Goal: Task Accomplishment & Management: Use online tool/utility

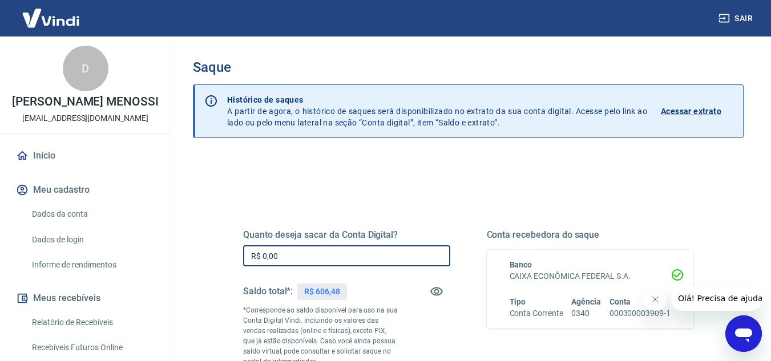
click at [325, 249] on input "R$ 0,00" at bounding box center [346, 255] width 207 height 21
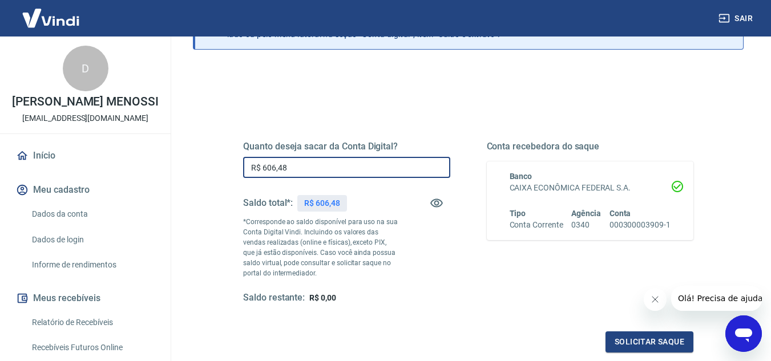
scroll to position [171, 0]
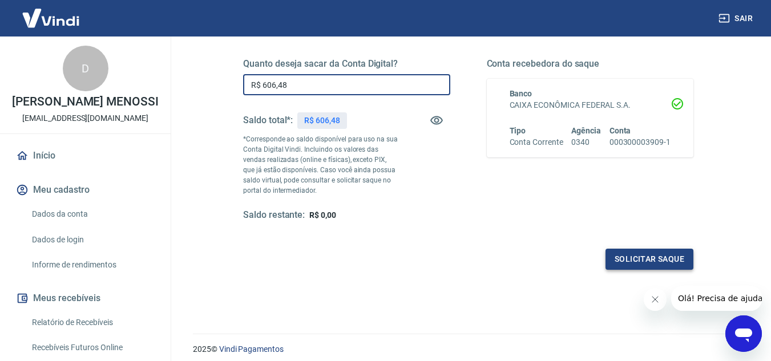
type input "R$ 606,48"
click at [660, 255] on button "Solicitar saque" at bounding box center [650, 259] width 88 height 21
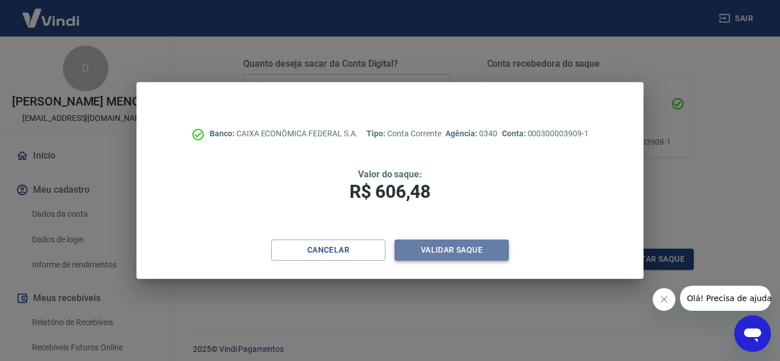
click at [440, 251] on button "Validar saque" at bounding box center [451, 250] width 114 height 21
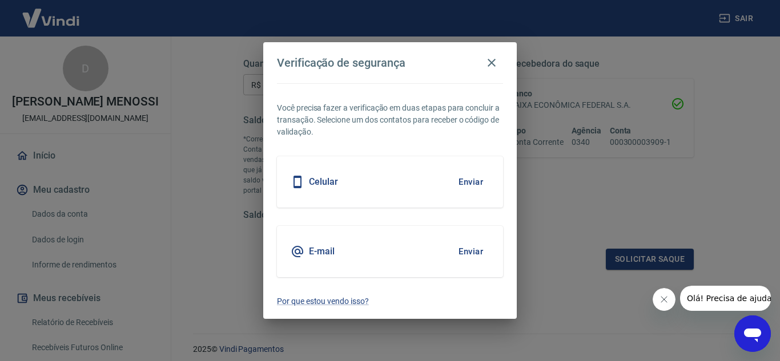
click at [325, 183] on h5 "Celular" at bounding box center [323, 181] width 29 height 11
click at [474, 185] on button "Enviar" at bounding box center [470, 182] width 37 height 24
click at [469, 184] on button "Enviar" at bounding box center [470, 182] width 37 height 24
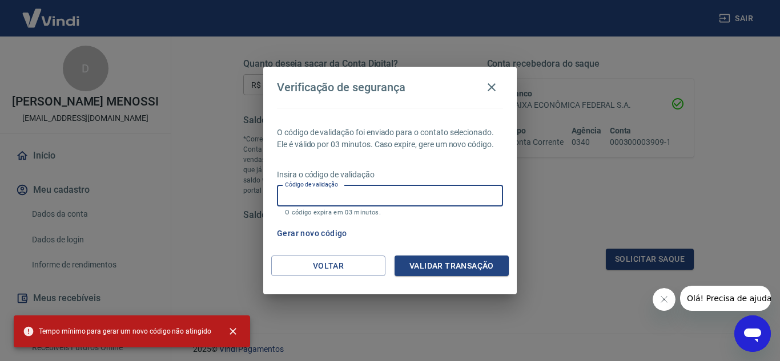
click at [401, 195] on input "Código de validação" at bounding box center [390, 195] width 226 height 21
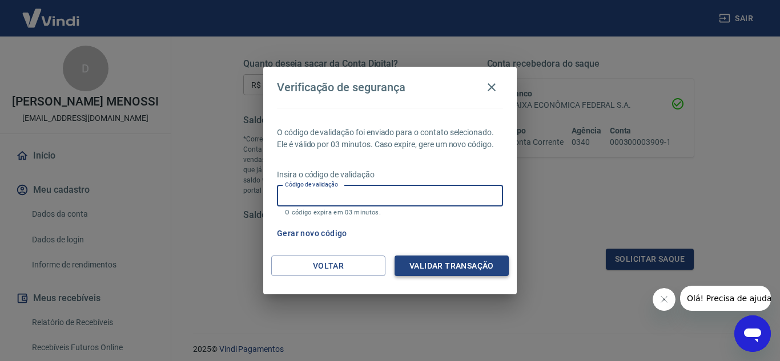
click at [483, 264] on button "Validar transação" at bounding box center [451, 266] width 114 height 21
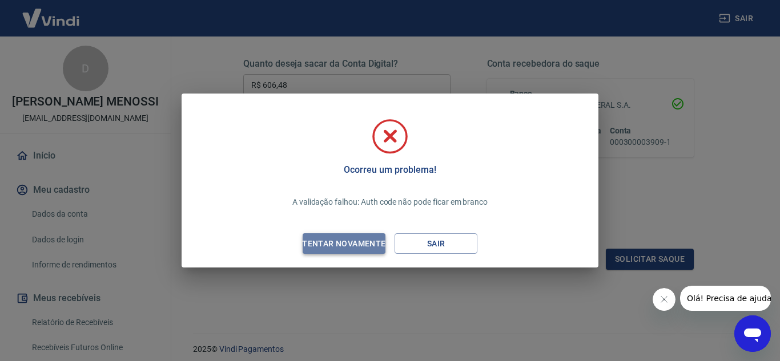
click at [346, 248] on div "Tentar novamente" at bounding box center [343, 244] width 111 height 14
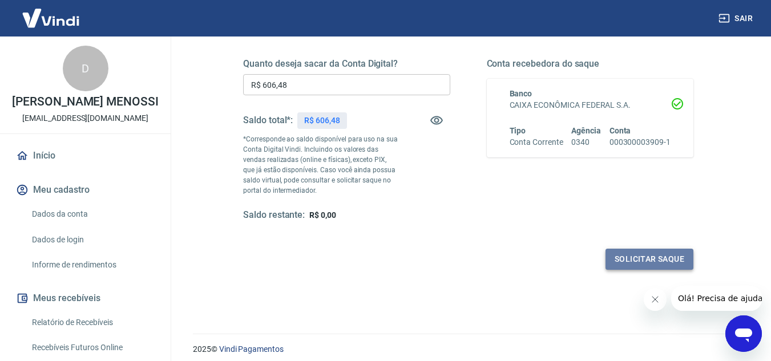
click at [641, 260] on button "Solicitar saque" at bounding box center [650, 259] width 88 height 21
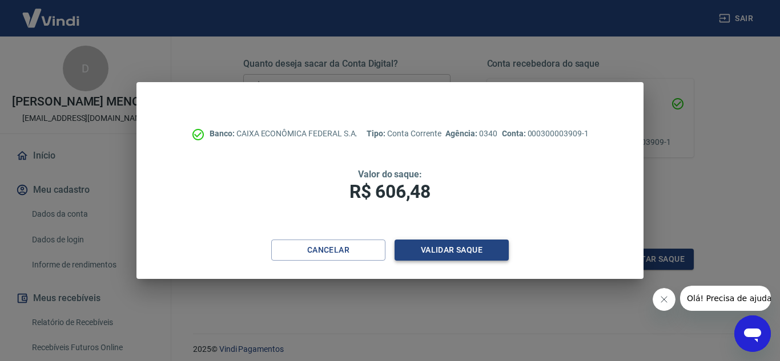
click at [470, 243] on button "Validar saque" at bounding box center [451, 250] width 114 height 21
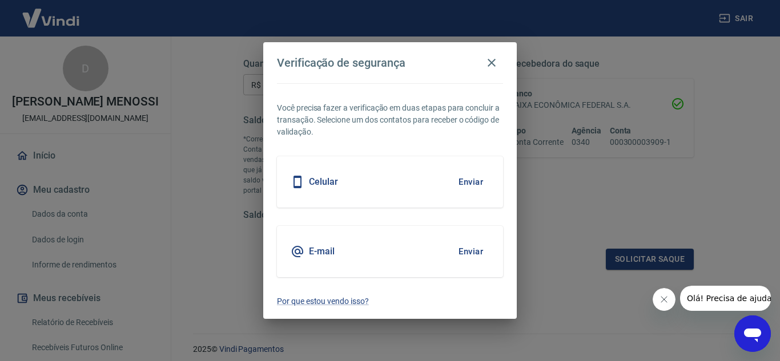
click at [473, 188] on button "Enviar" at bounding box center [470, 182] width 37 height 24
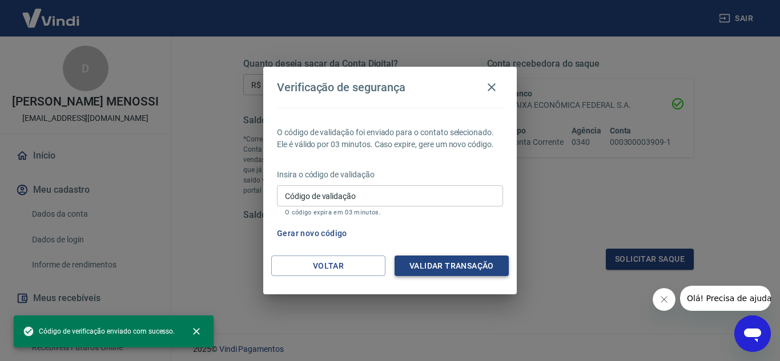
click at [453, 272] on button "Validar transação" at bounding box center [451, 266] width 114 height 21
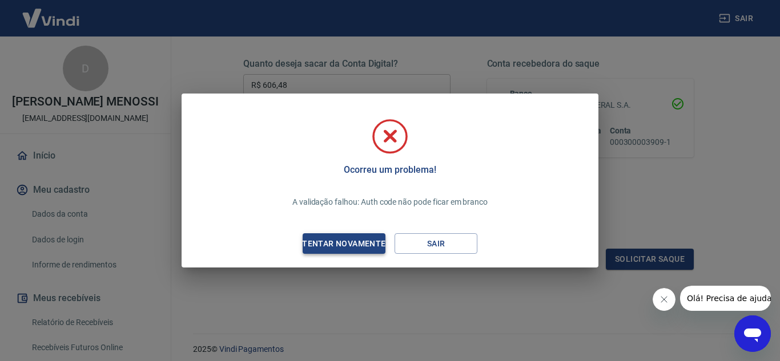
click at [373, 237] on div "Tentar novamente" at bounding box center [343, 244] width 111 height 14
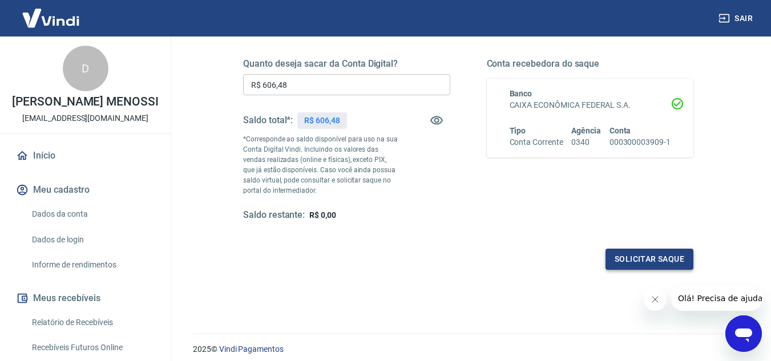
click at [645, 255] on button "Solicitar saque" at bounding box center [650, 259] width 88 height 21
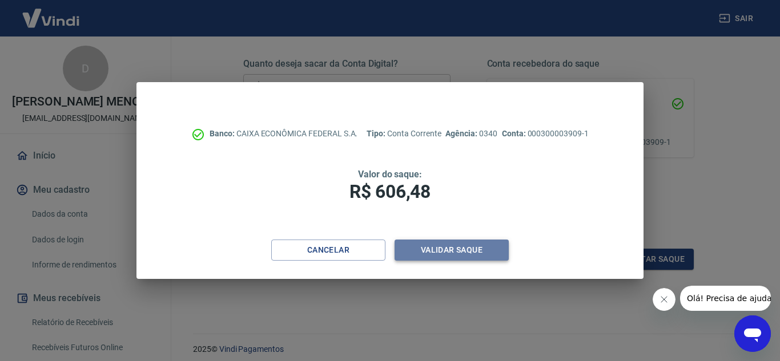
click at [456, 246] on button "Validar saque" at bounding box center [451, 250] width 114 height 21
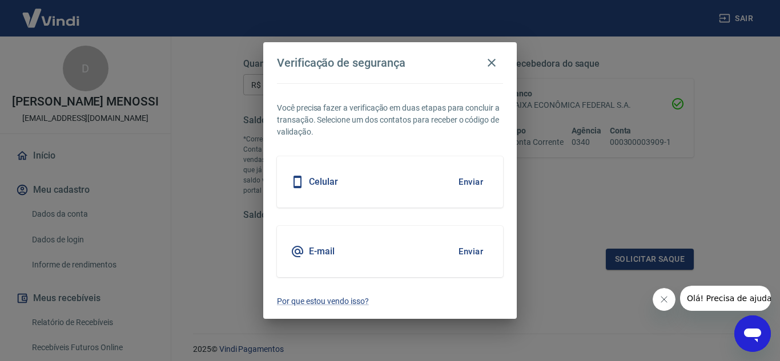
click at [479, 180] on button "Enviar" at bounding box center [470, 182] width 37 height 24
click at [489, 64] on icon "button" at bounding box center [492, 63] width 14 height 14
